Goal: Navigation & Orientation: Find specific page/section

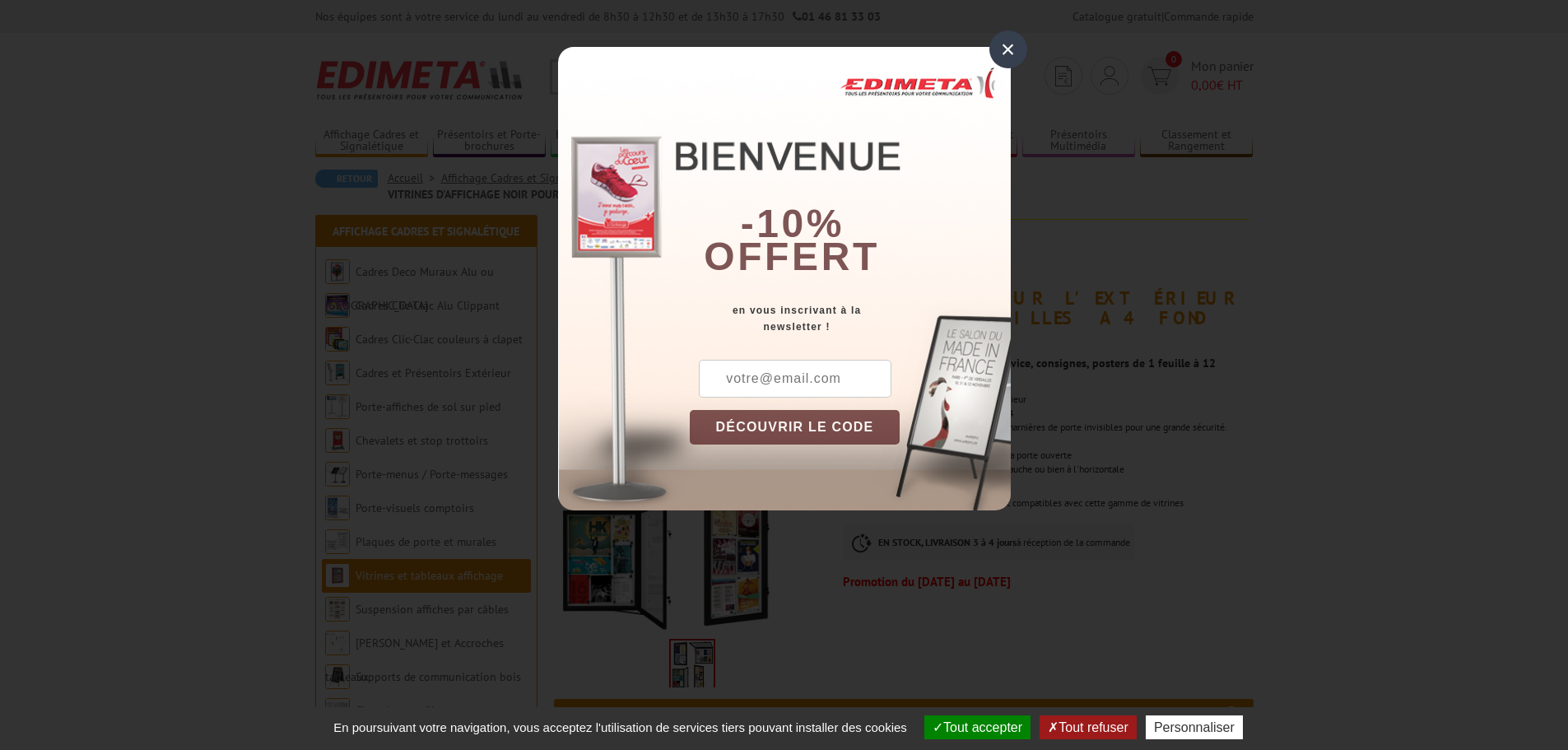
click at [1007, 49] on div "×" at bounding box center [1008, 50] width 38 height 38
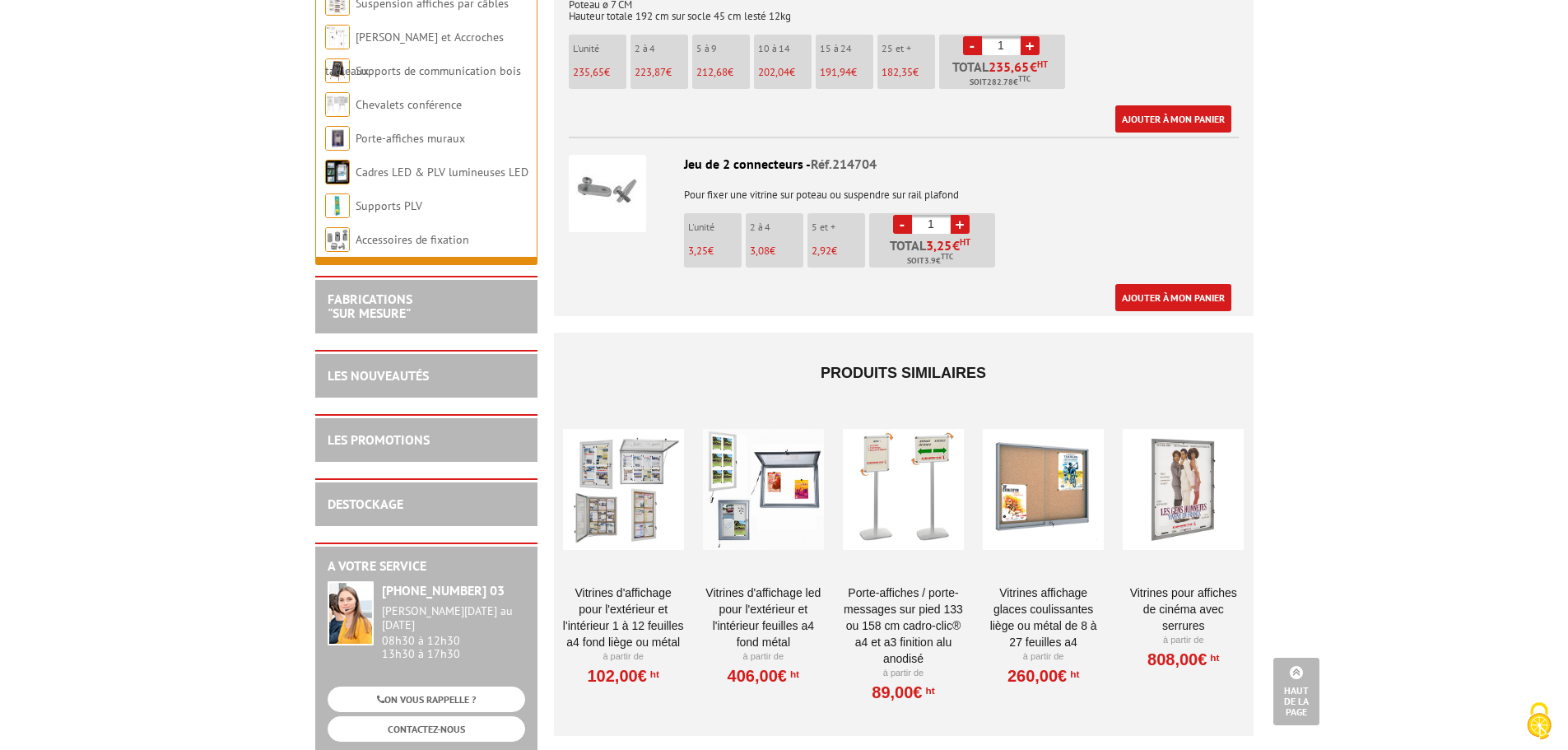
scroll to position [3374, 0]
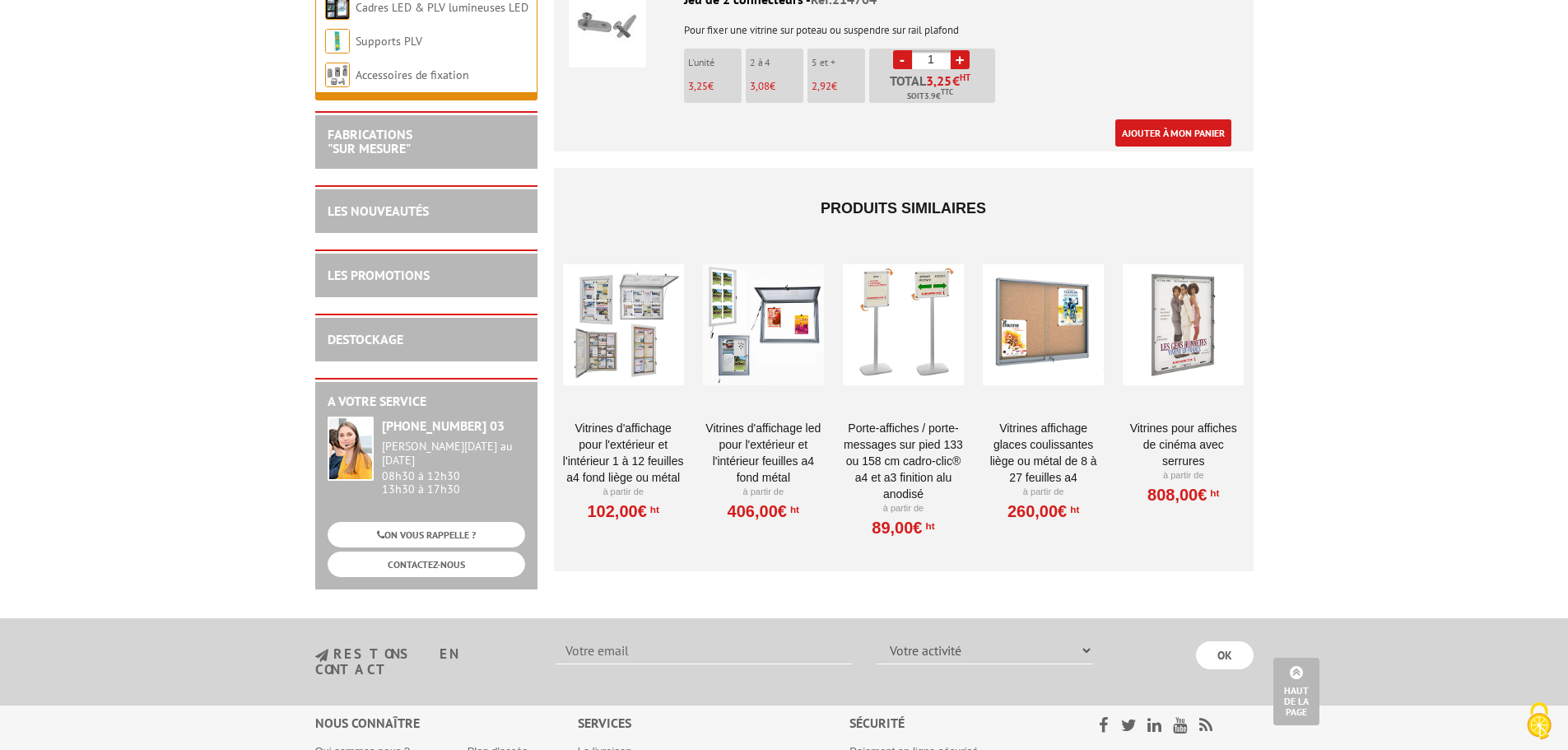
click at [774, 433] on link "Vitrines d'affichage LED pour l'extérieur et l'intérieur feuilles A4 fond métal" at bounding box center [763, 453] width 121 height 65
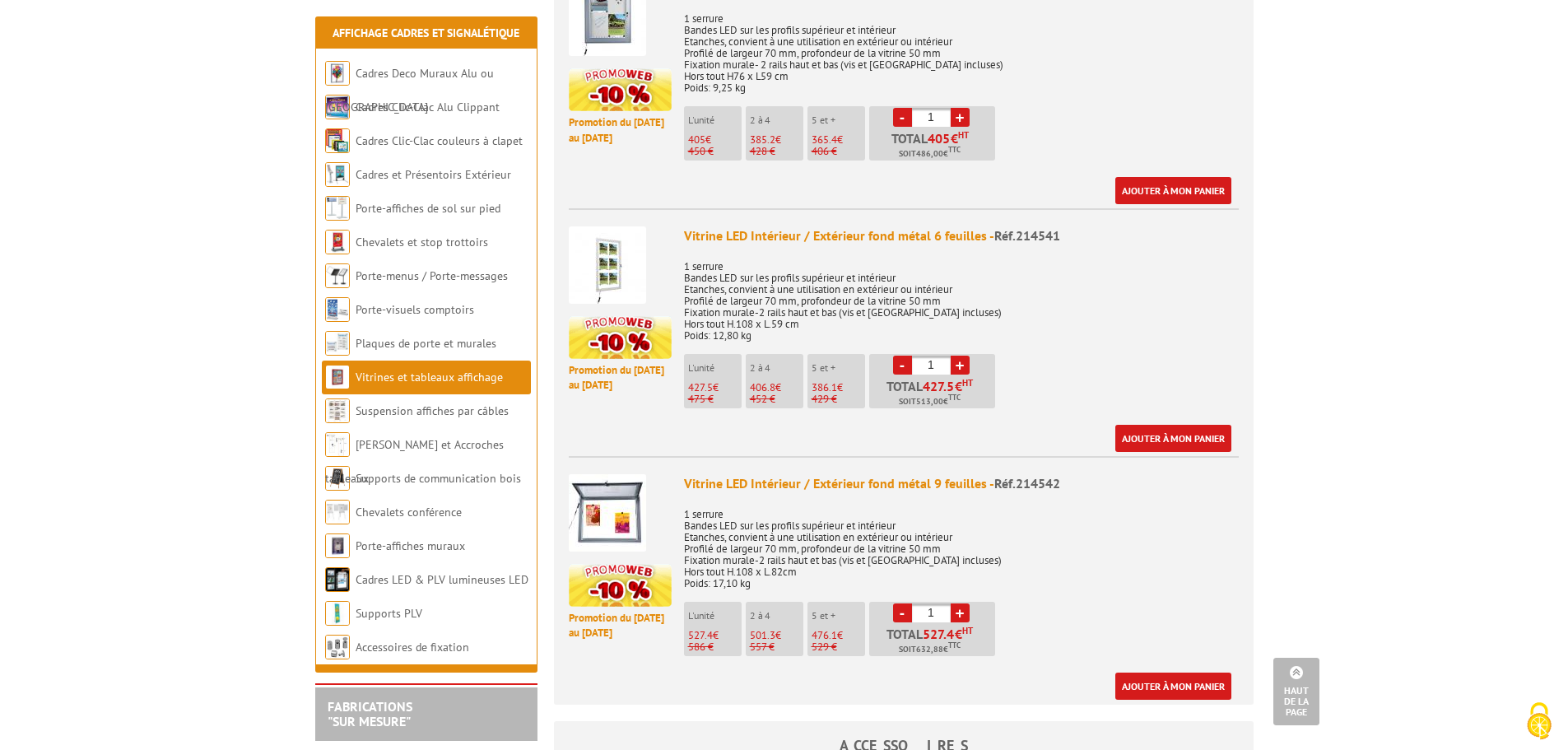
scroll to position [740, 0]
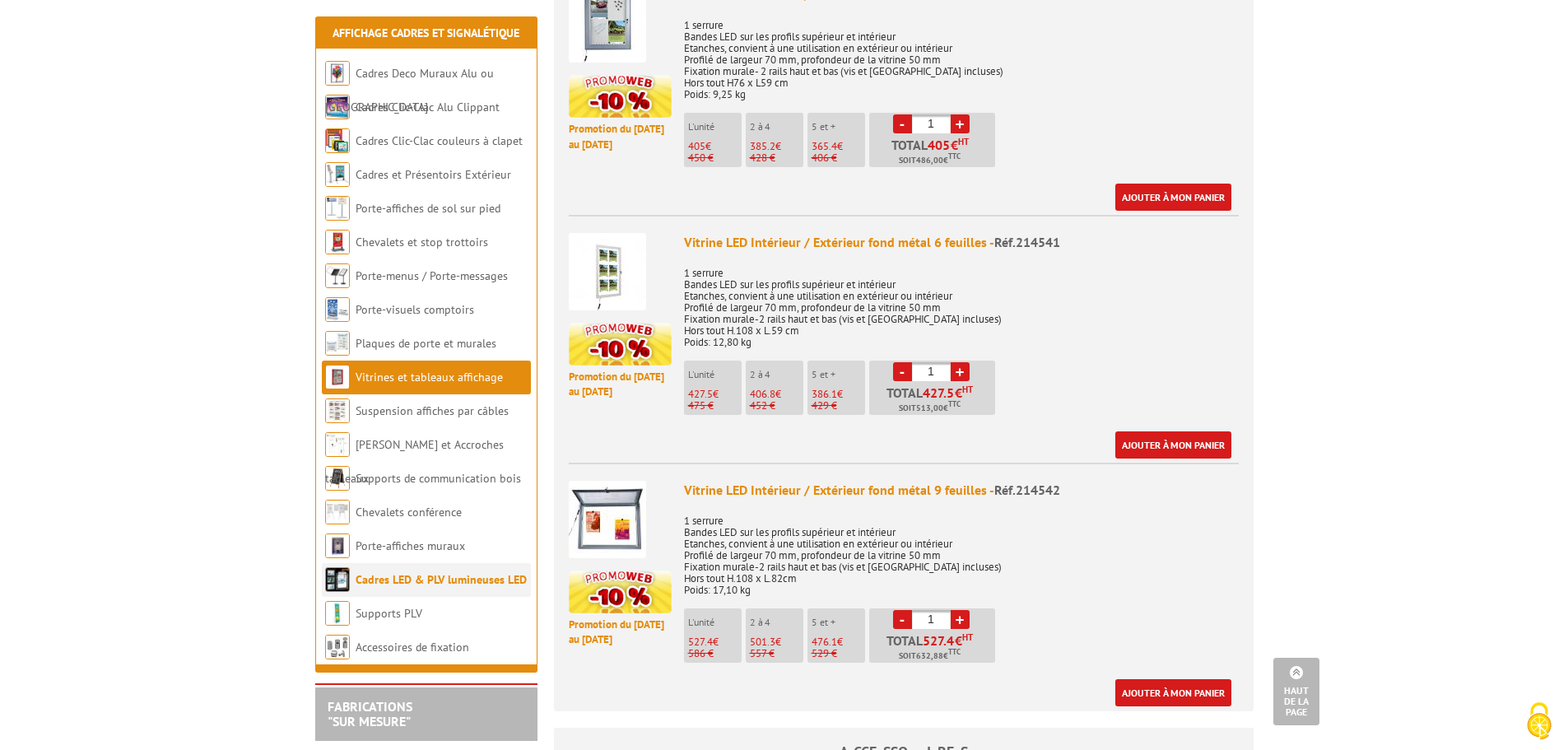
click at [439, 579] on link "Cadres LED & PLV lumineuses LED" at bounding box center [441, 579] width 171 height 15
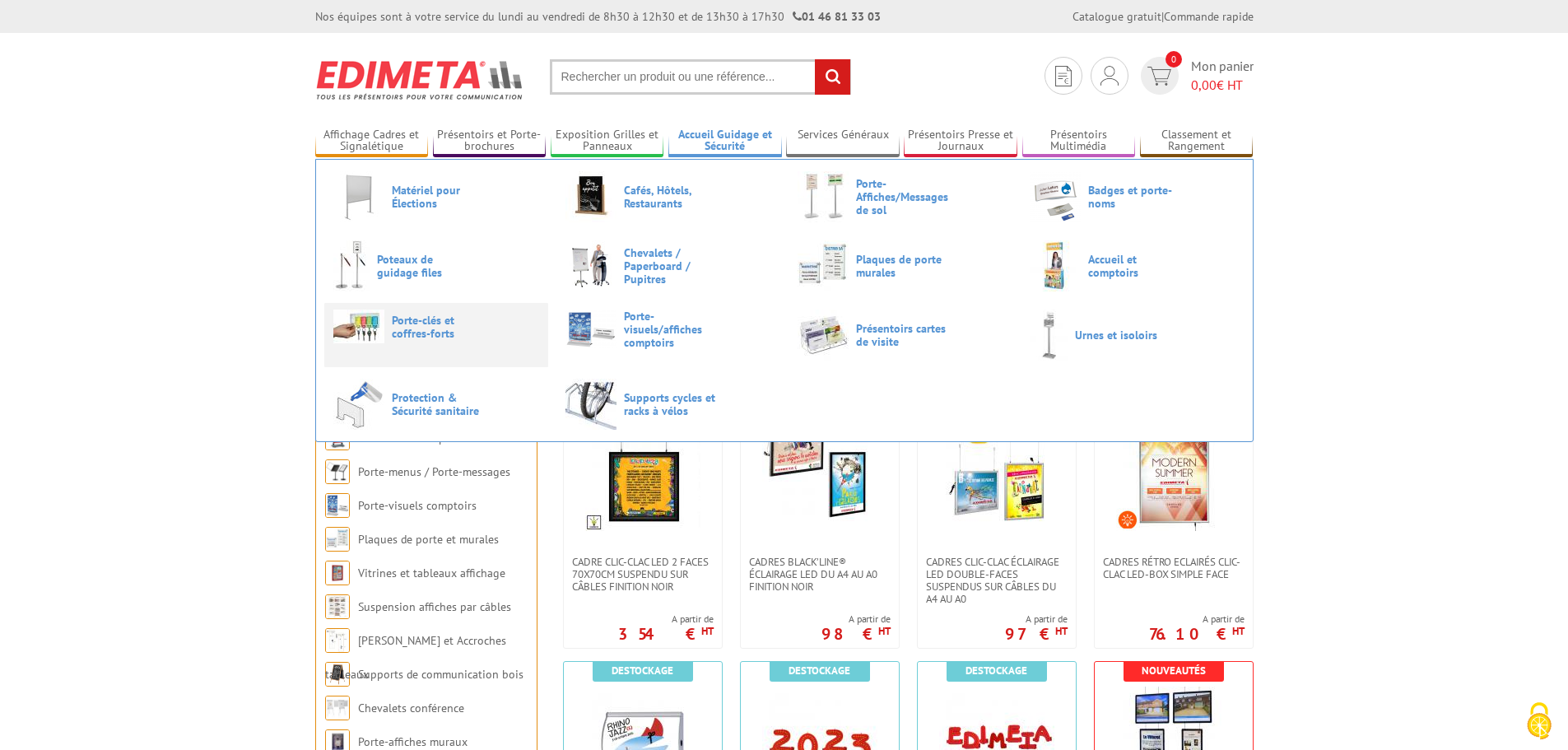
click at [423, 328] on span "Porte-clés et coffres-forts" at bounding box center [441, 326] width 99 height 27
